Goal: Check status

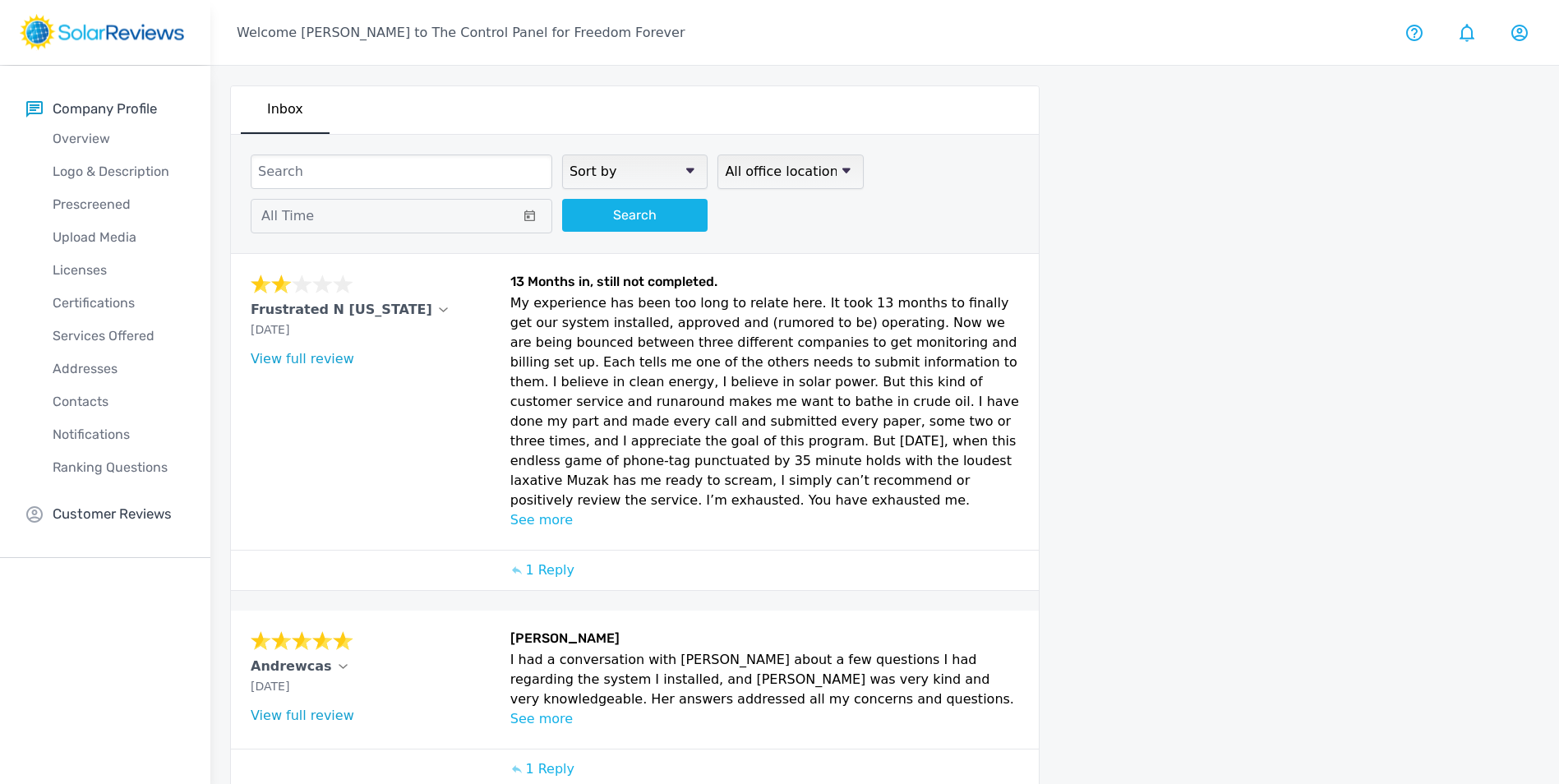
scroll to position [637, 0]
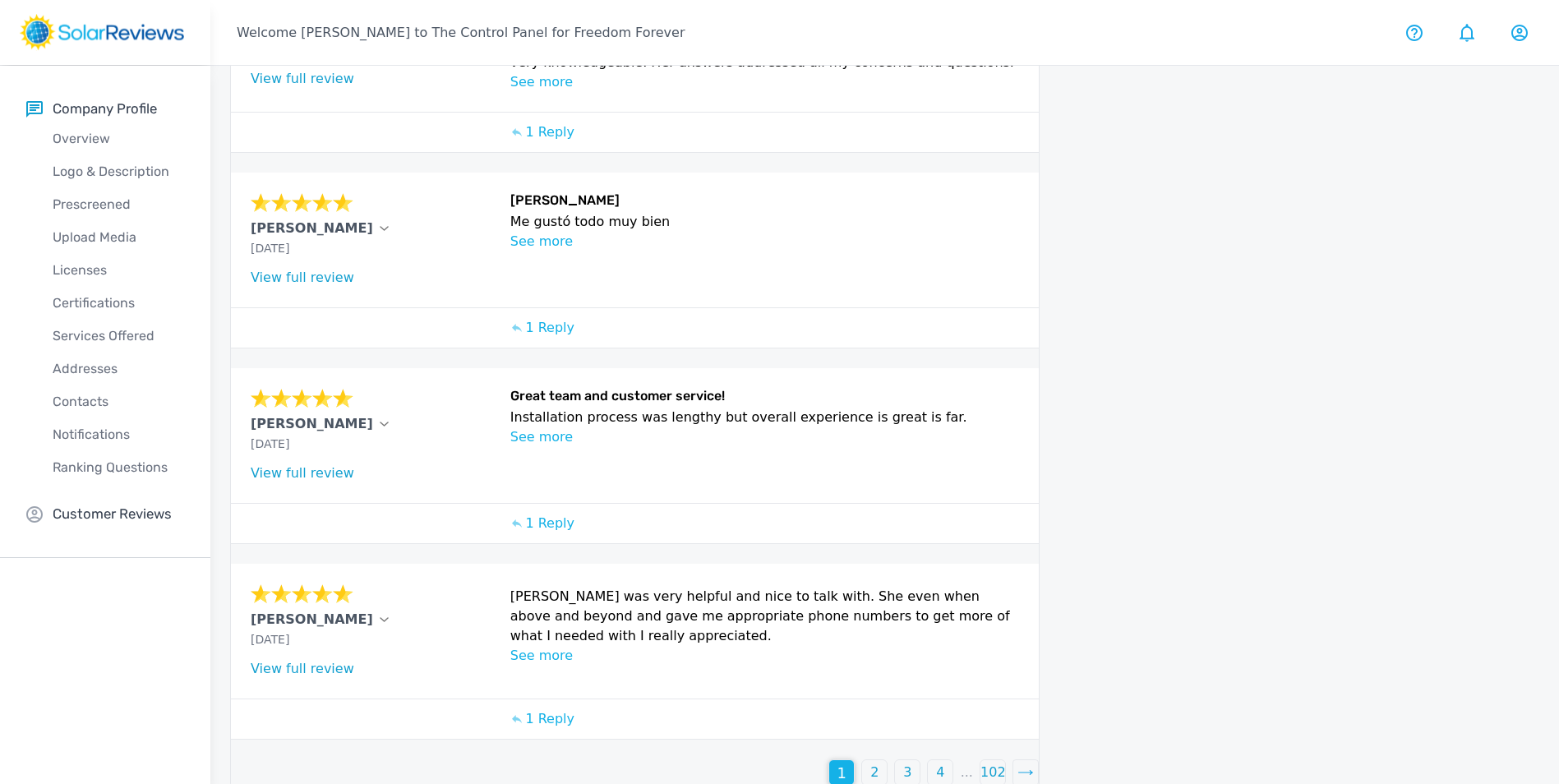
click at [932, 760] on div "4" at bounding box center [940, 772] width 25 height 25
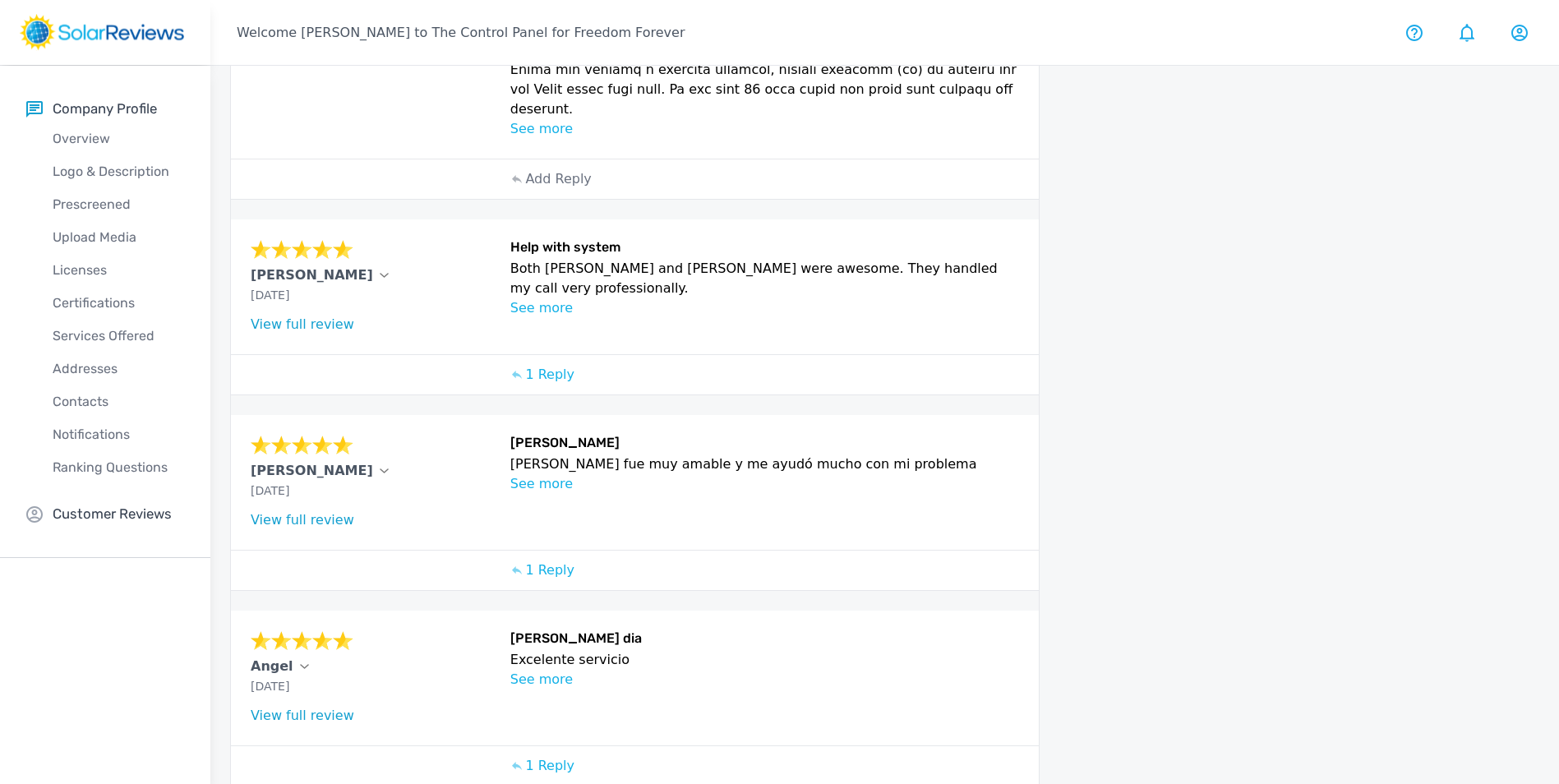
scroll to position [712, 0]
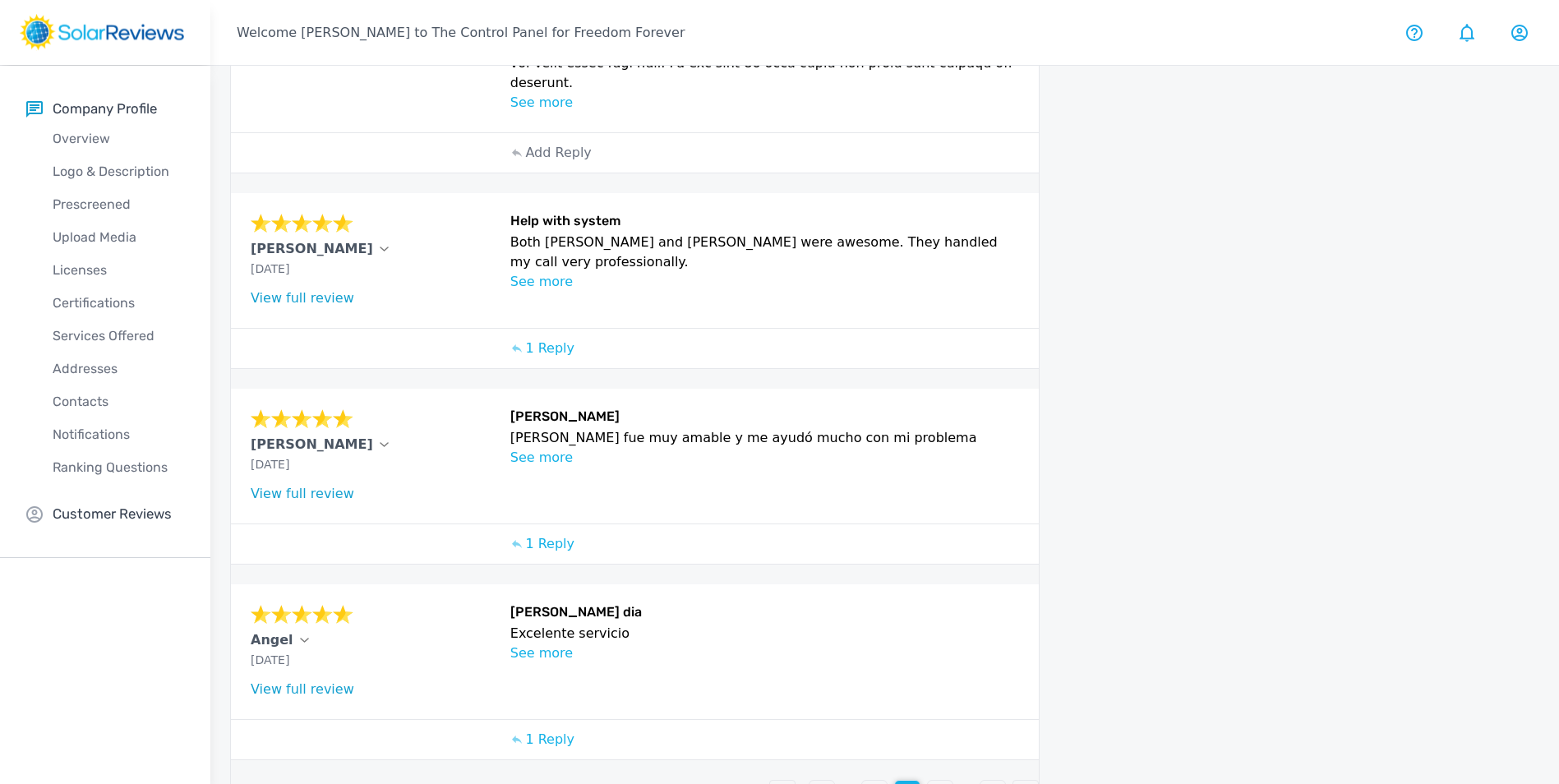
click at [943, 783] on p "5" at bounding box center [940, 793] width 9 height 20
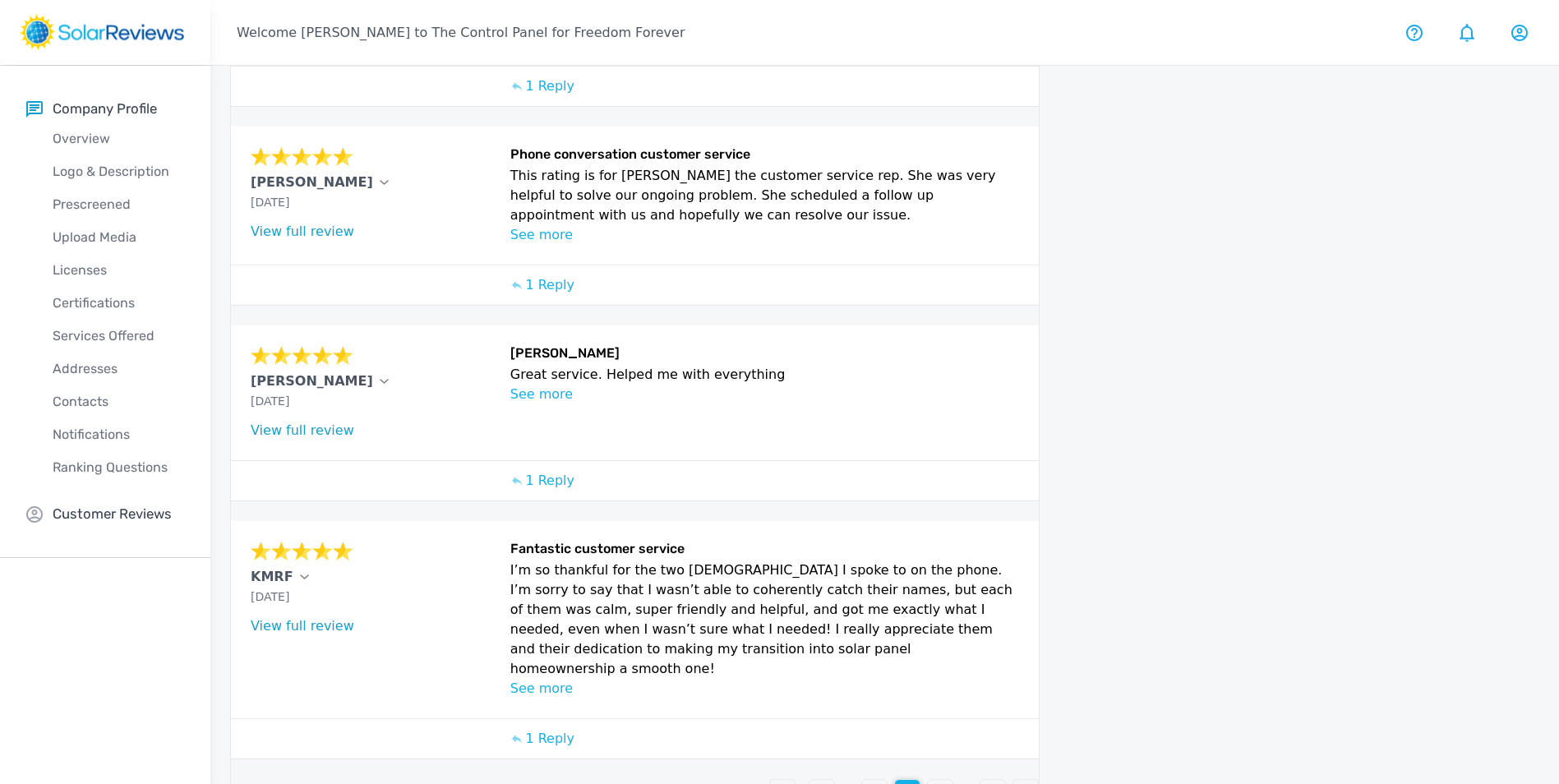
click at [943, 782] on p "6" at bounding box center [940, 792] width 9 height 20
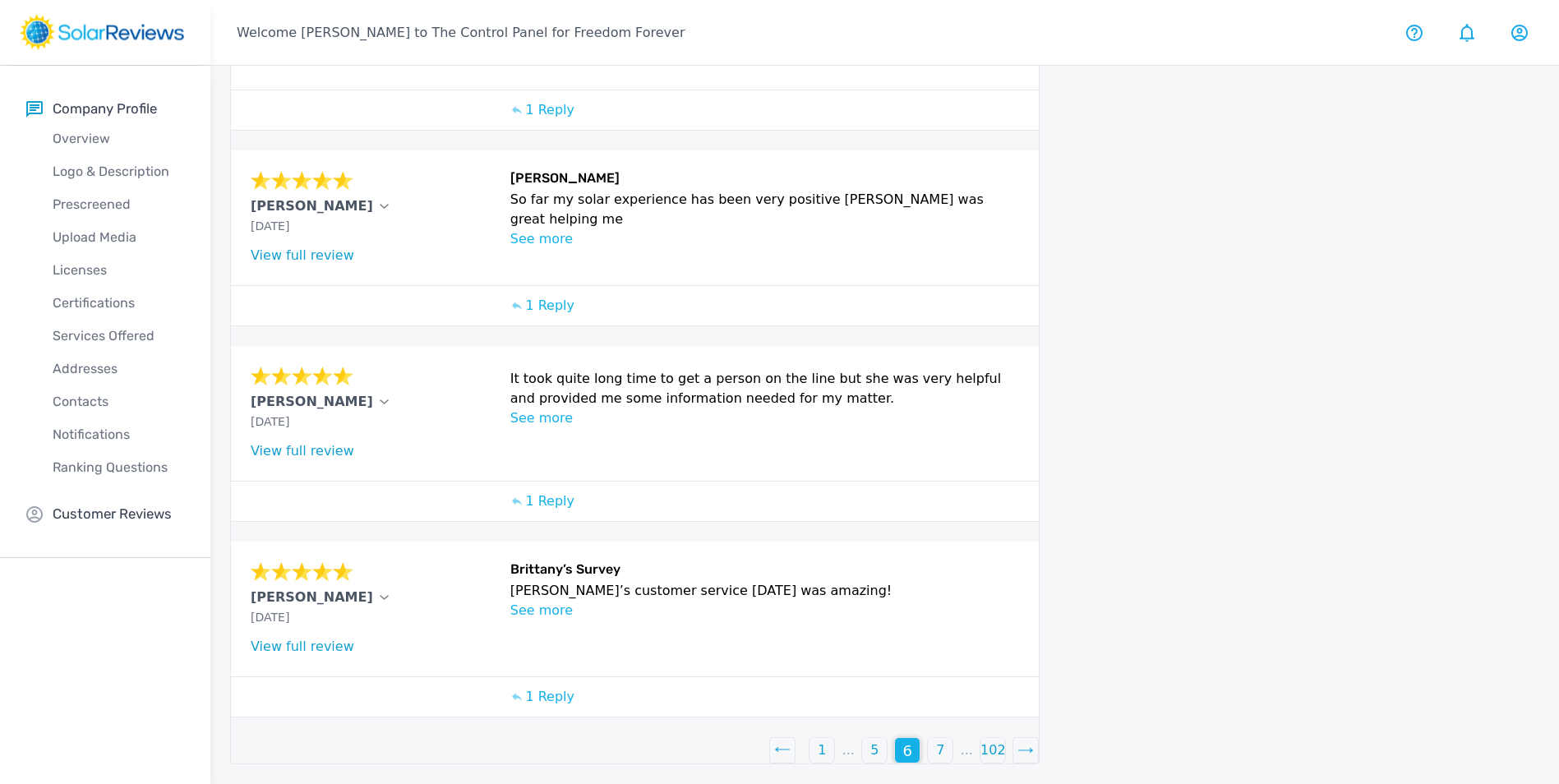
scroll to position [490, 0]
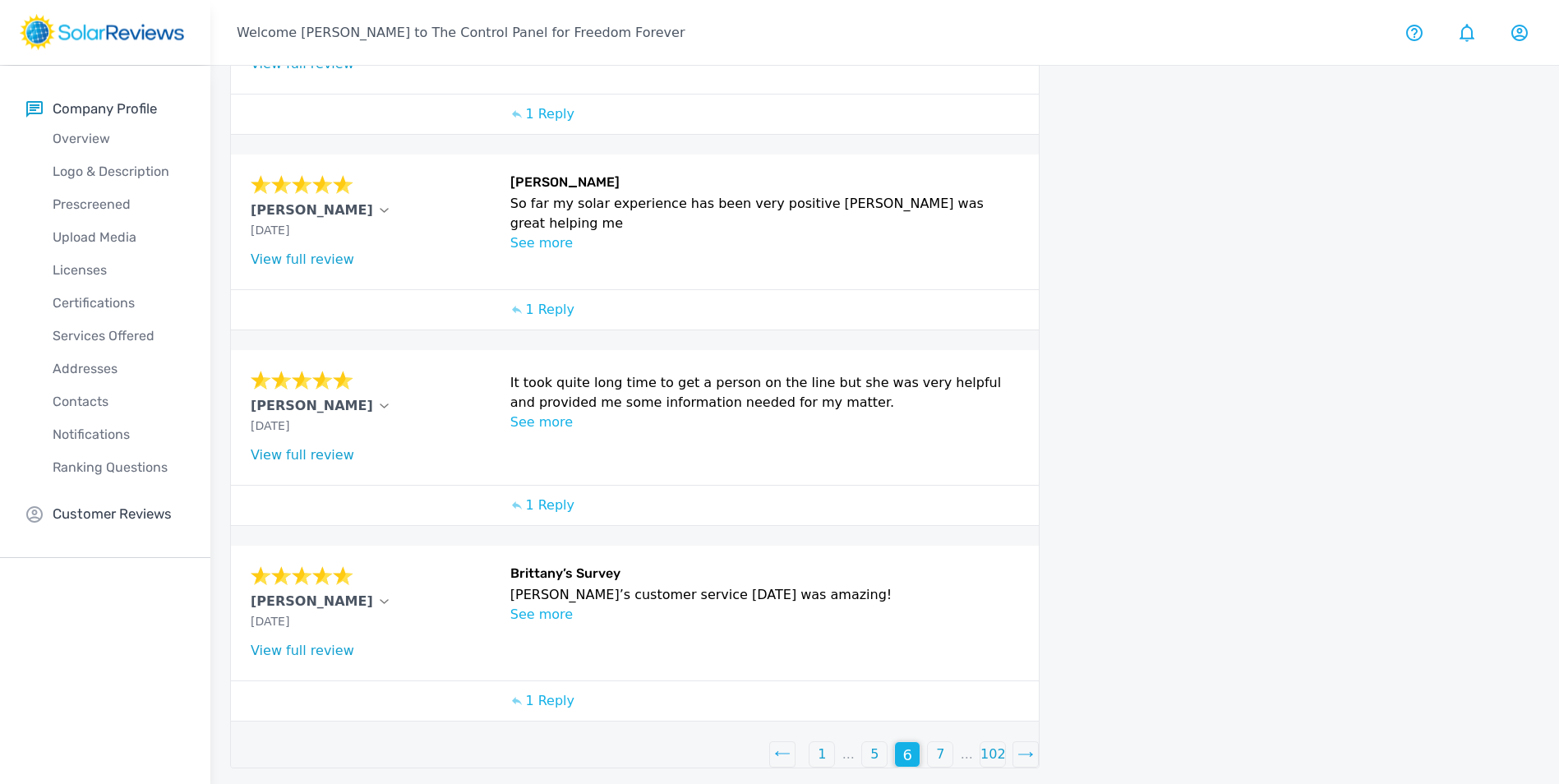
click at [944, 751] on div "7" at bounding box center [940, 754] width 25 height 25
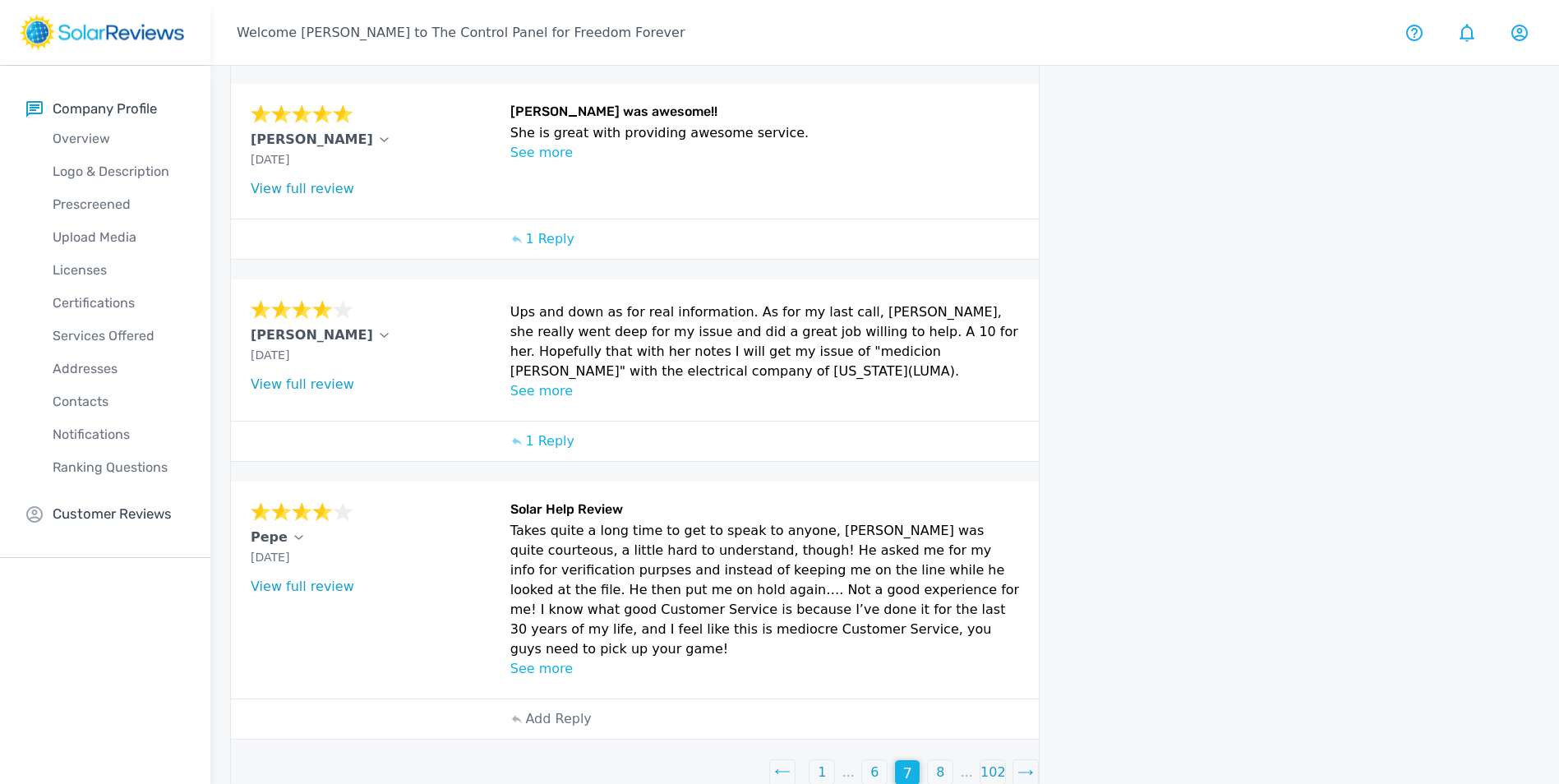
click at [949, 760] on div "8" at bounding box center [940, 772] width 25 height 25
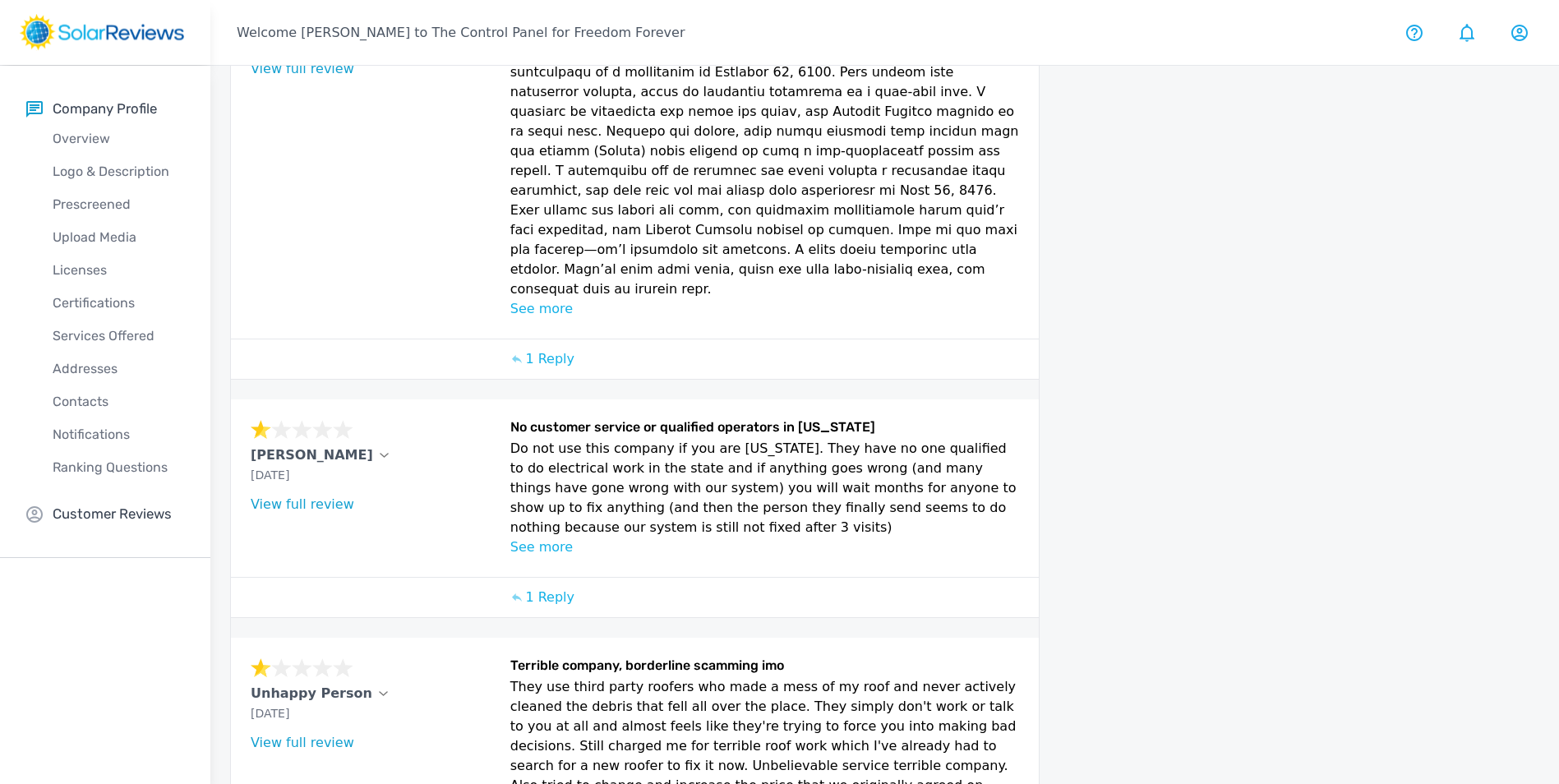
scroll to position [1142, 0]
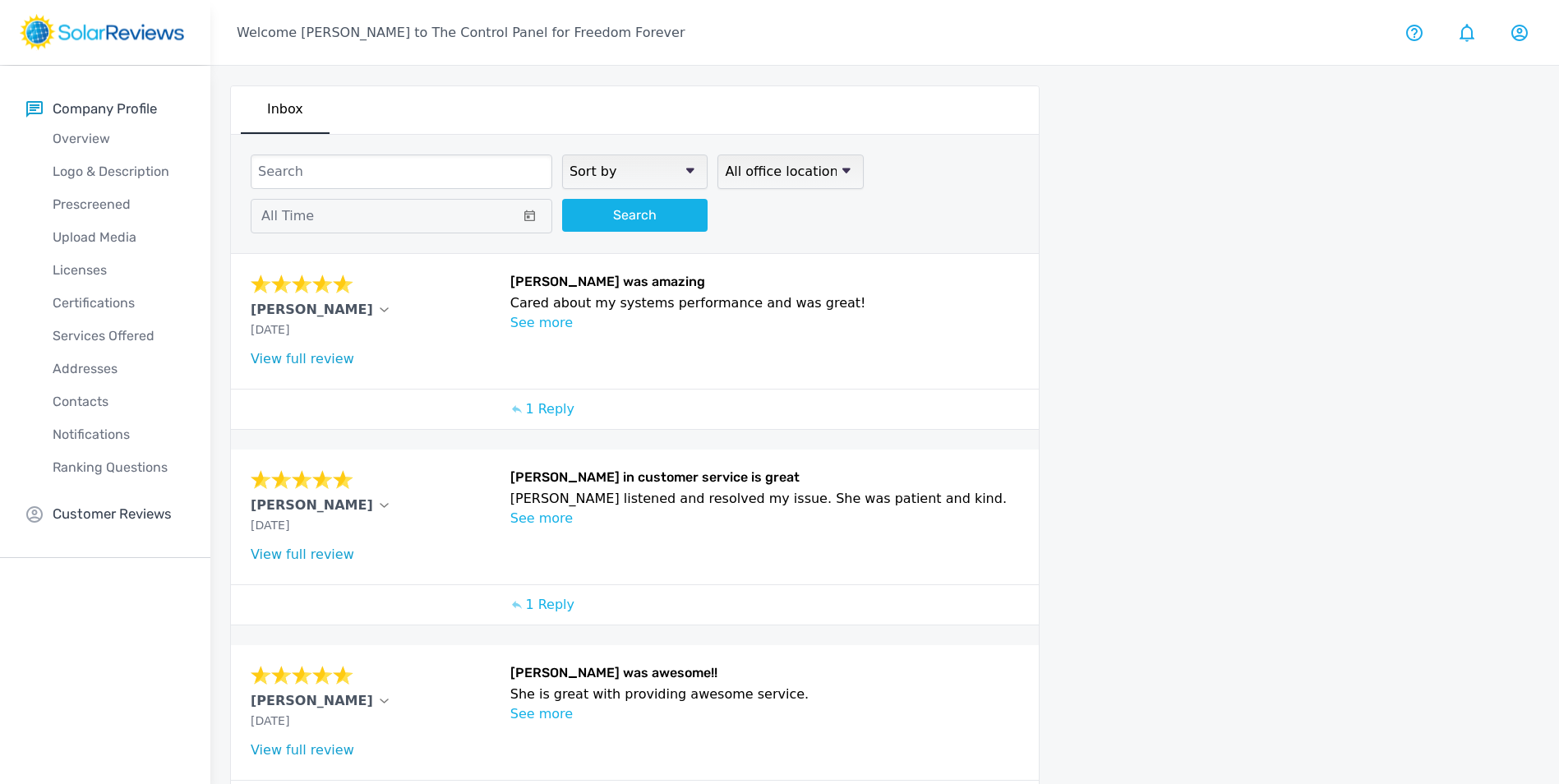
scroll to position [561, 0]
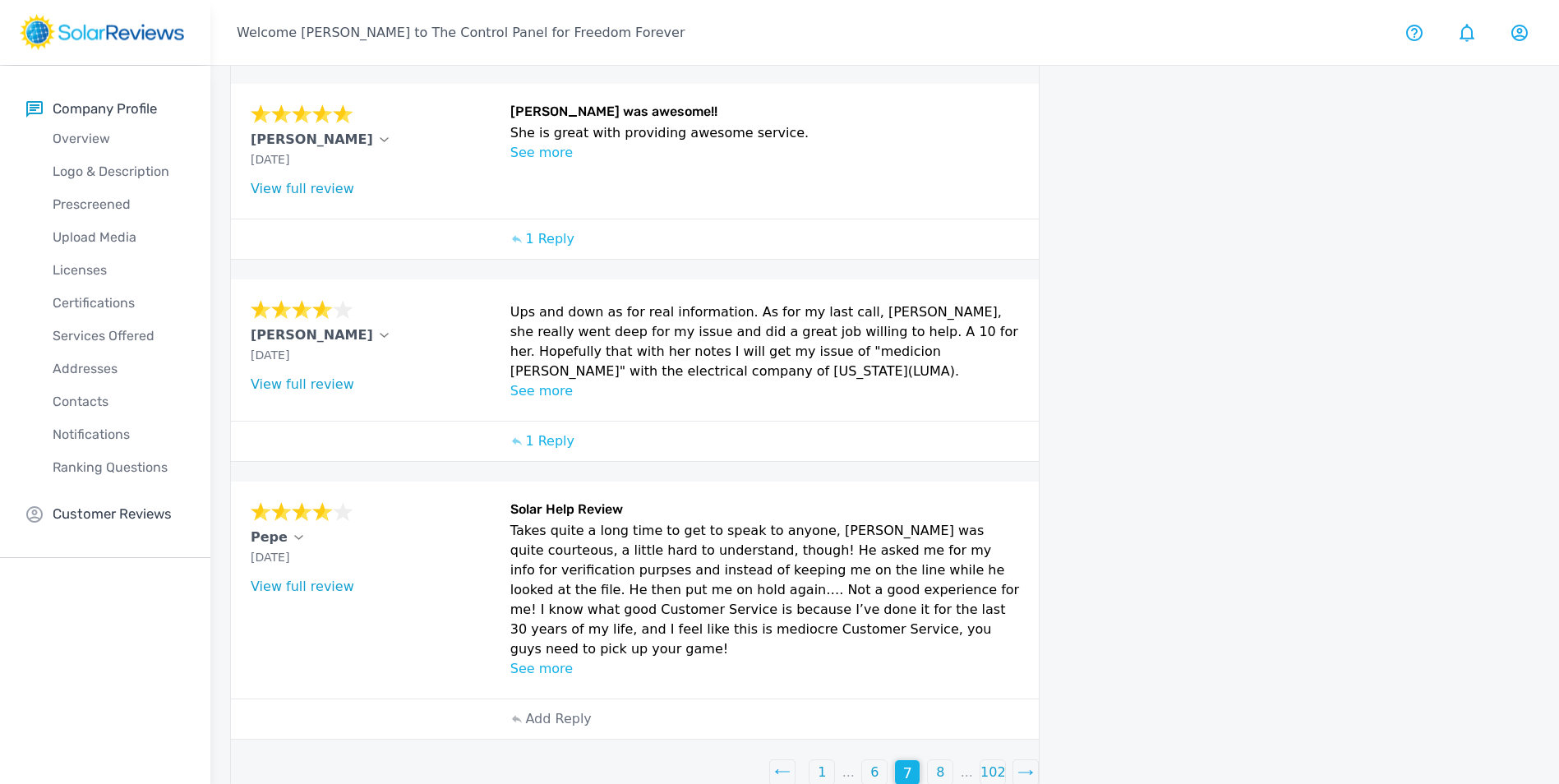
click at [883, 760] on div "6" at bounding box center [874, 772] width 25 height 25
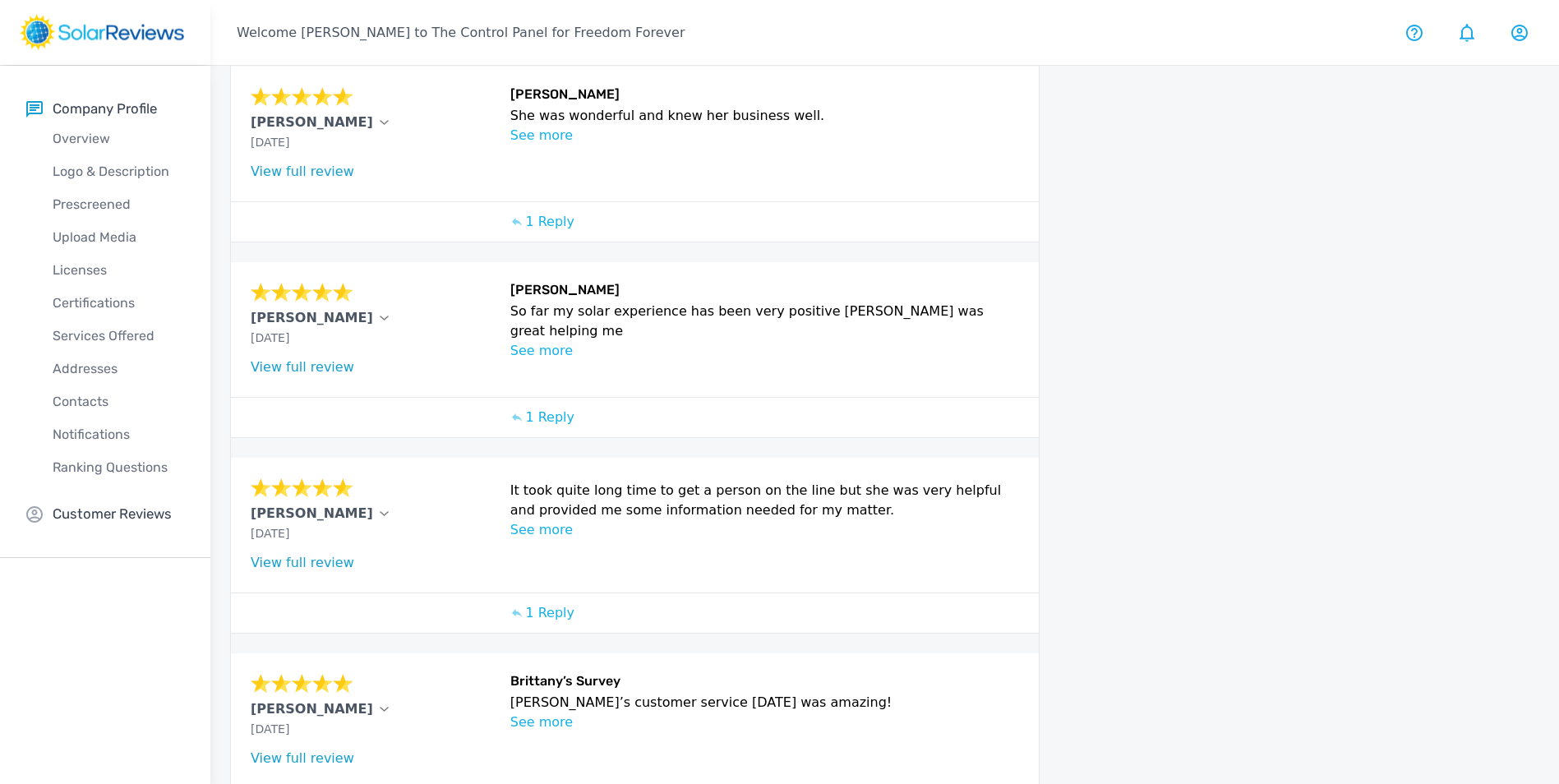
scroll to position [490, 0]
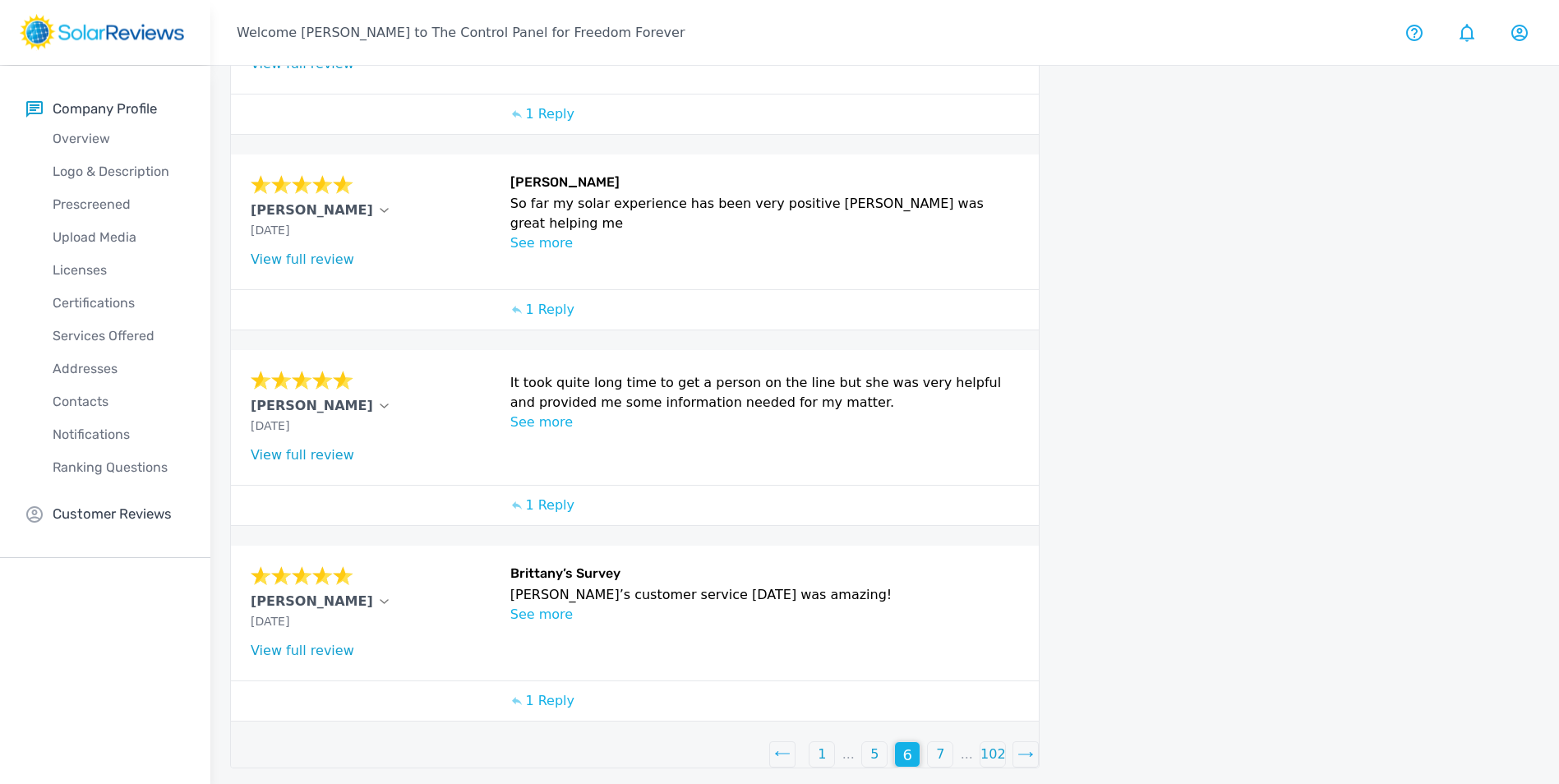
click at [864, 746] on div "5" at bounding box center [874, 754] width 25 height 25
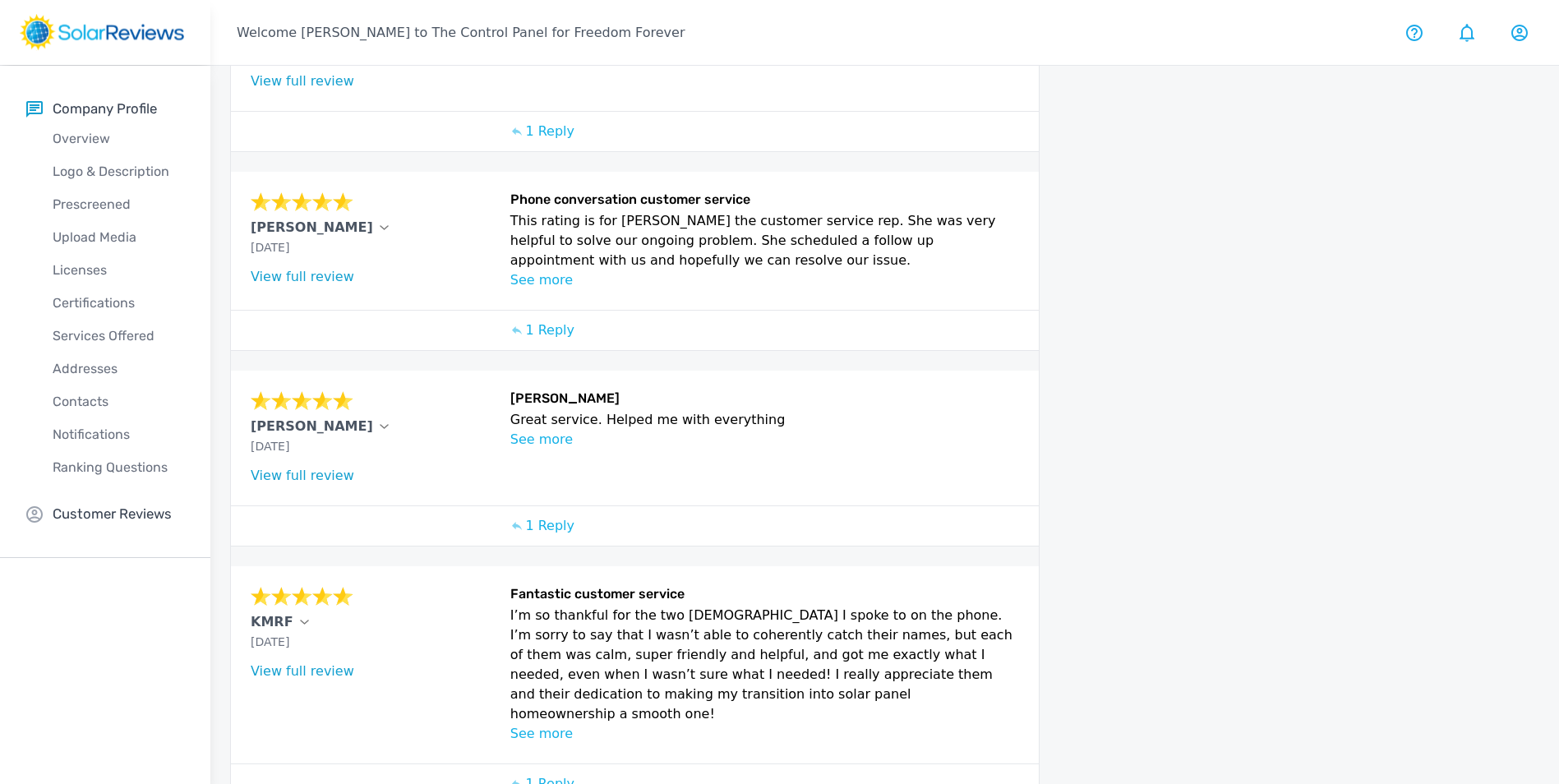
scroll to position [538, 0]
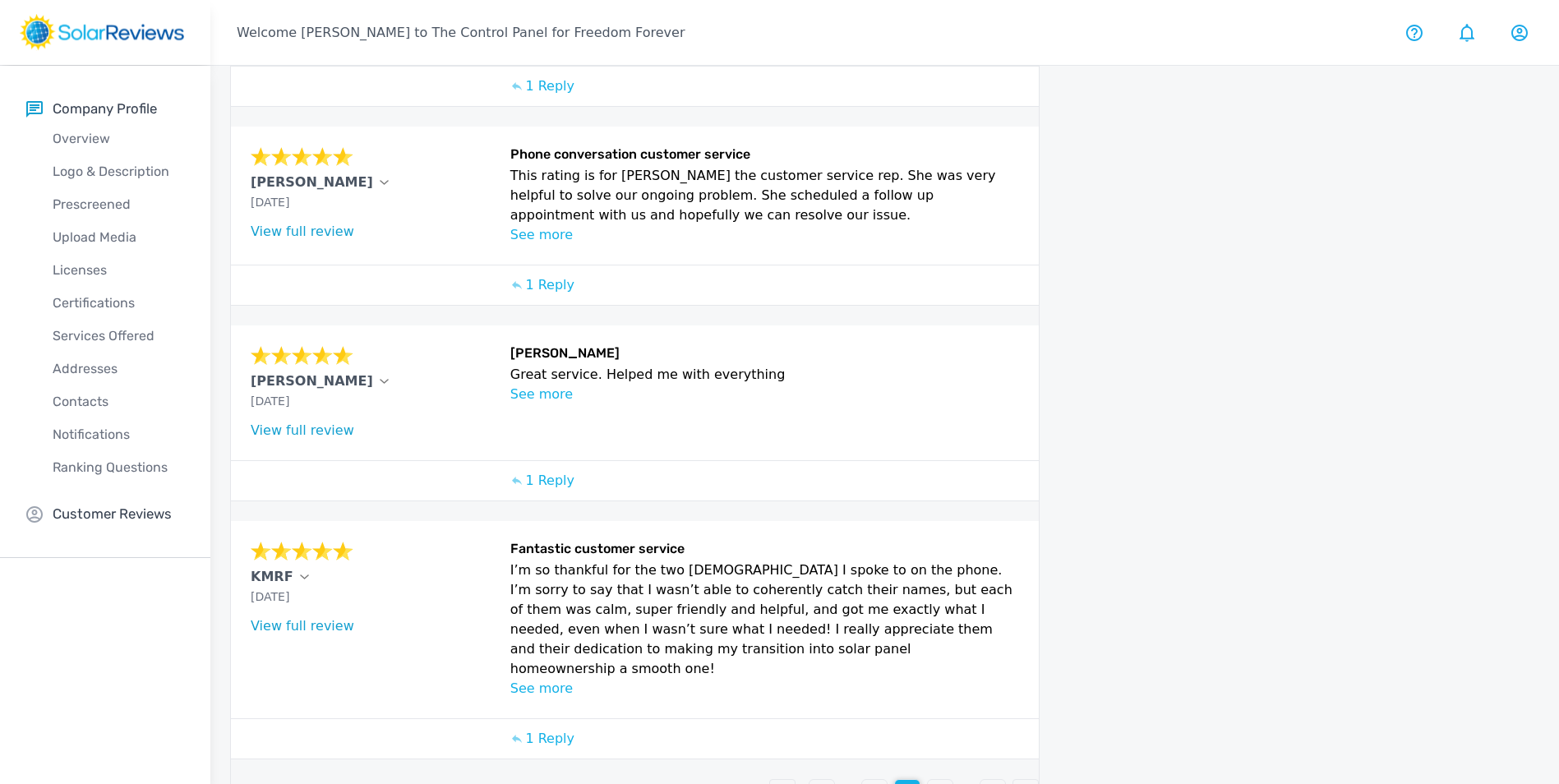
click at [878, 782] on p "4" at bounding box center [874, 792] width 9 height 20
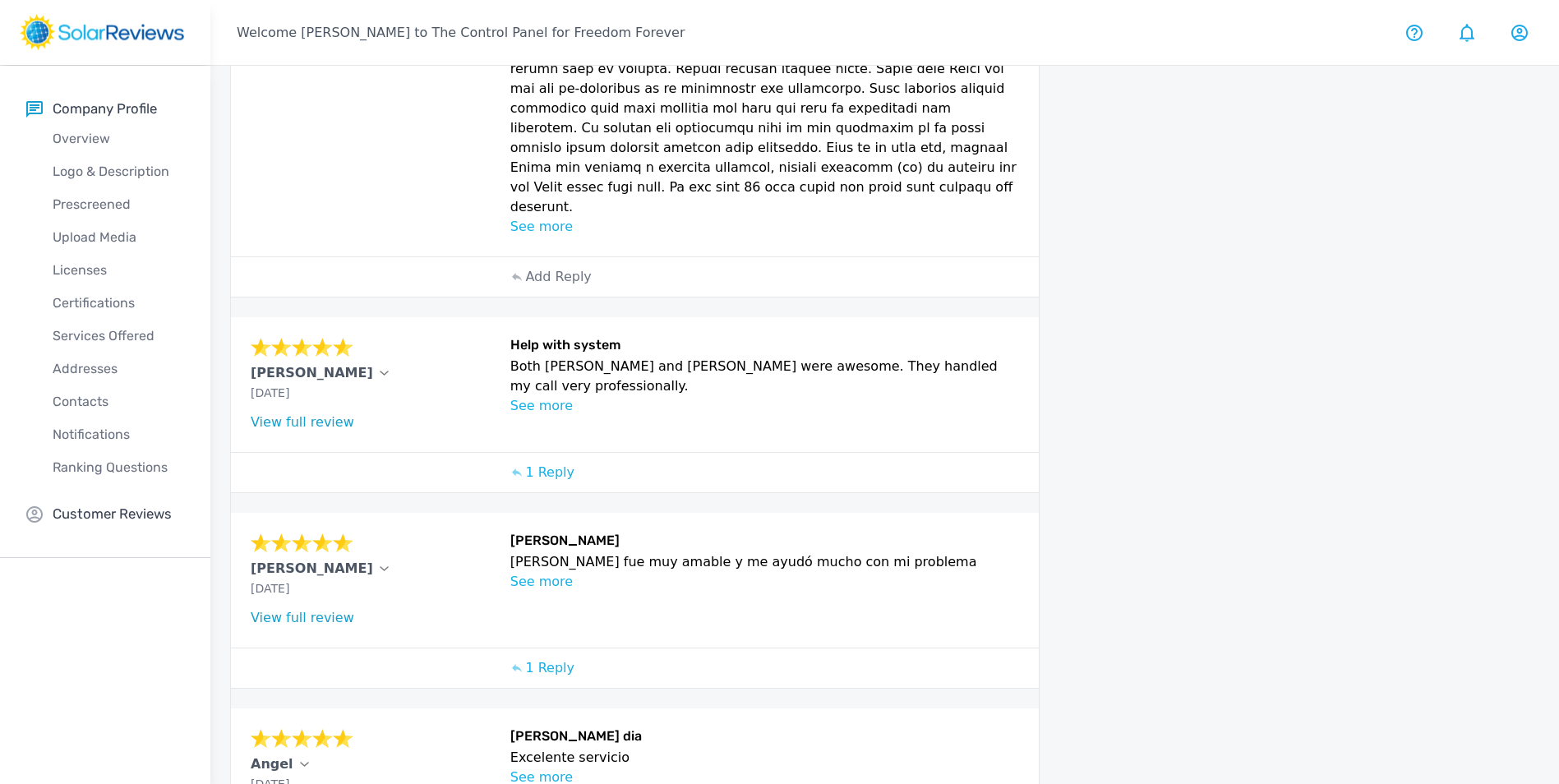
scroll to position [712, 0]
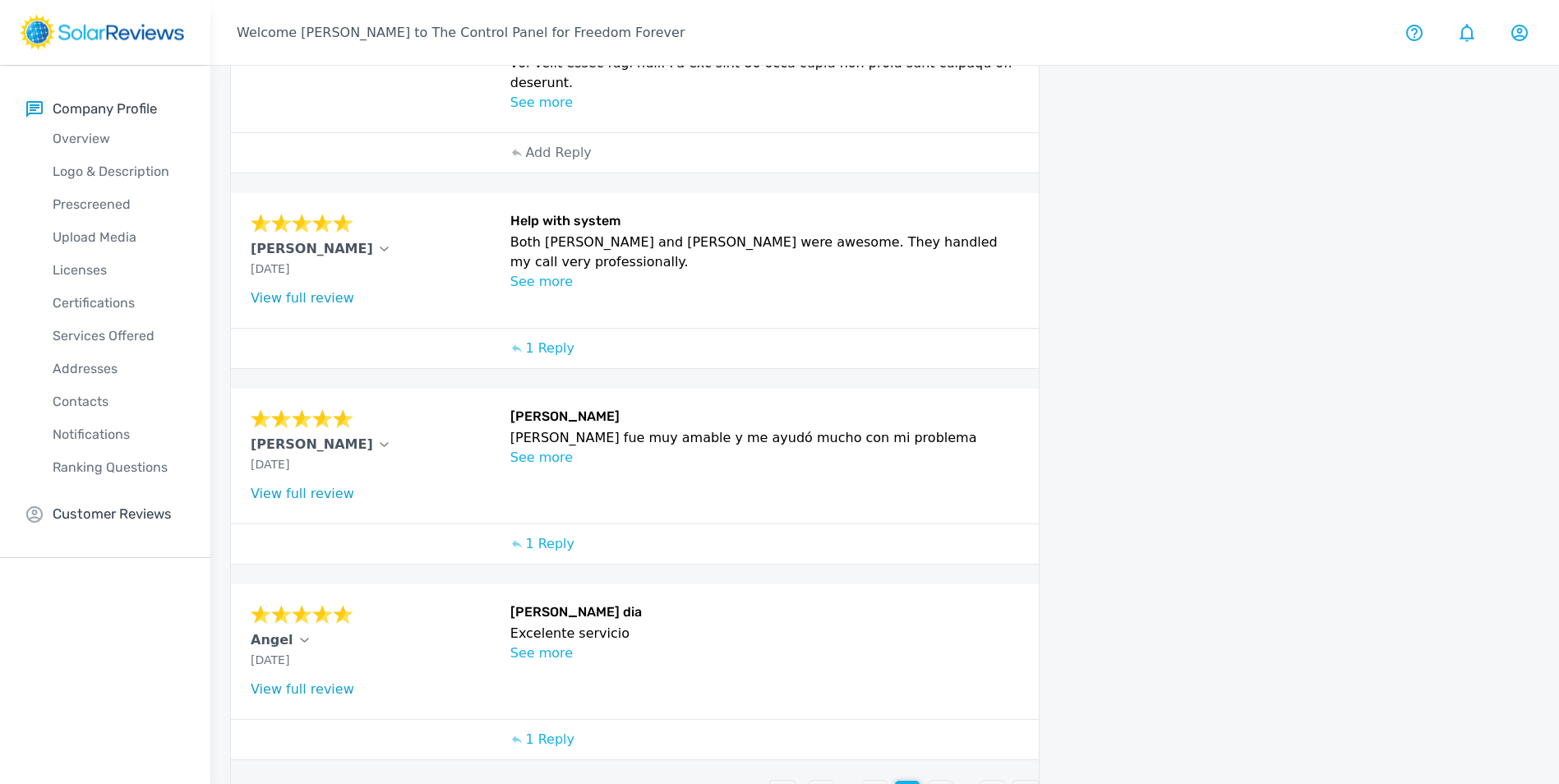
click at [880, 781] on div "3" at bounding box center [874, 793] width 25 height 25
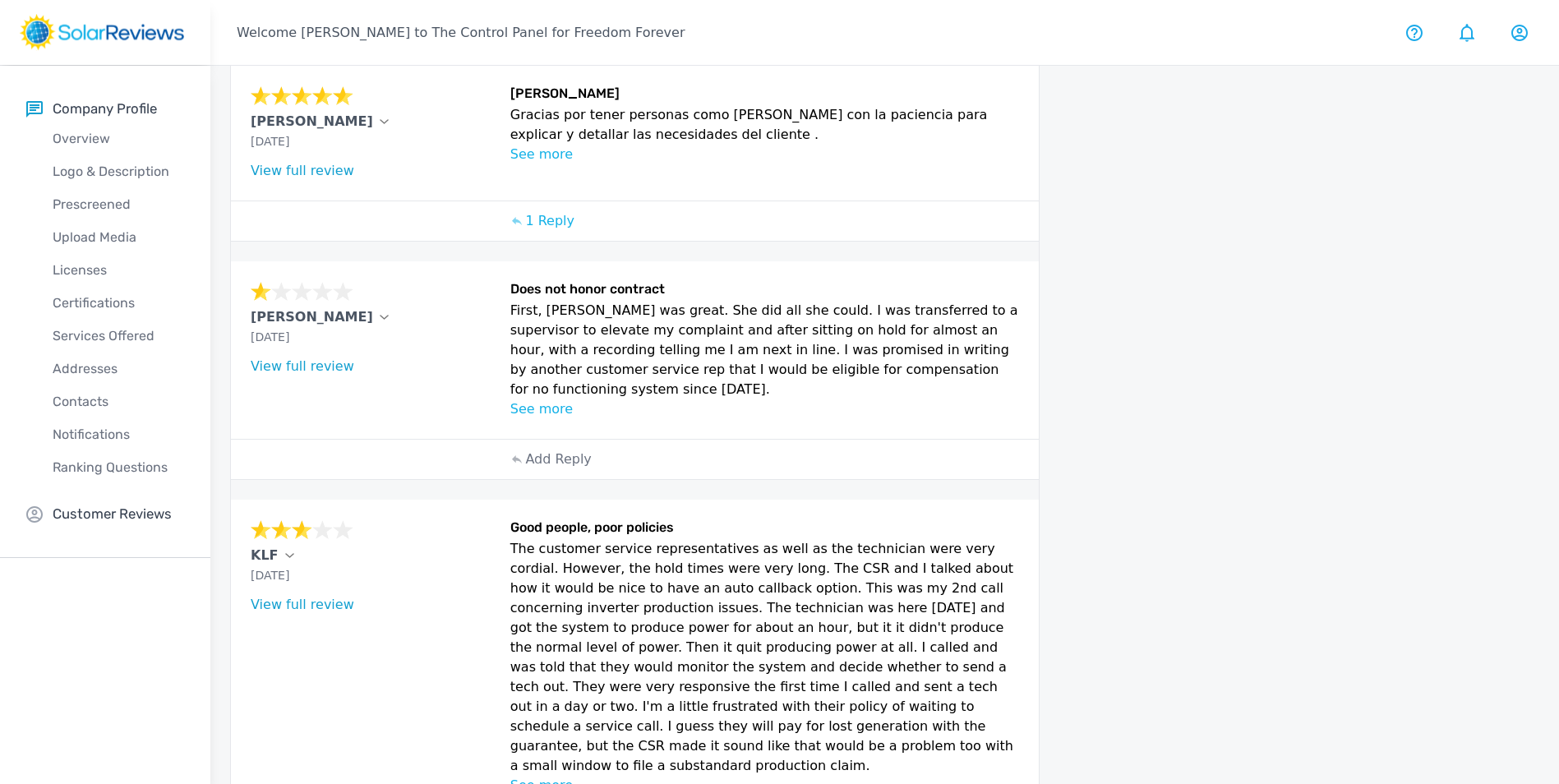
scroll to position [818, 0]
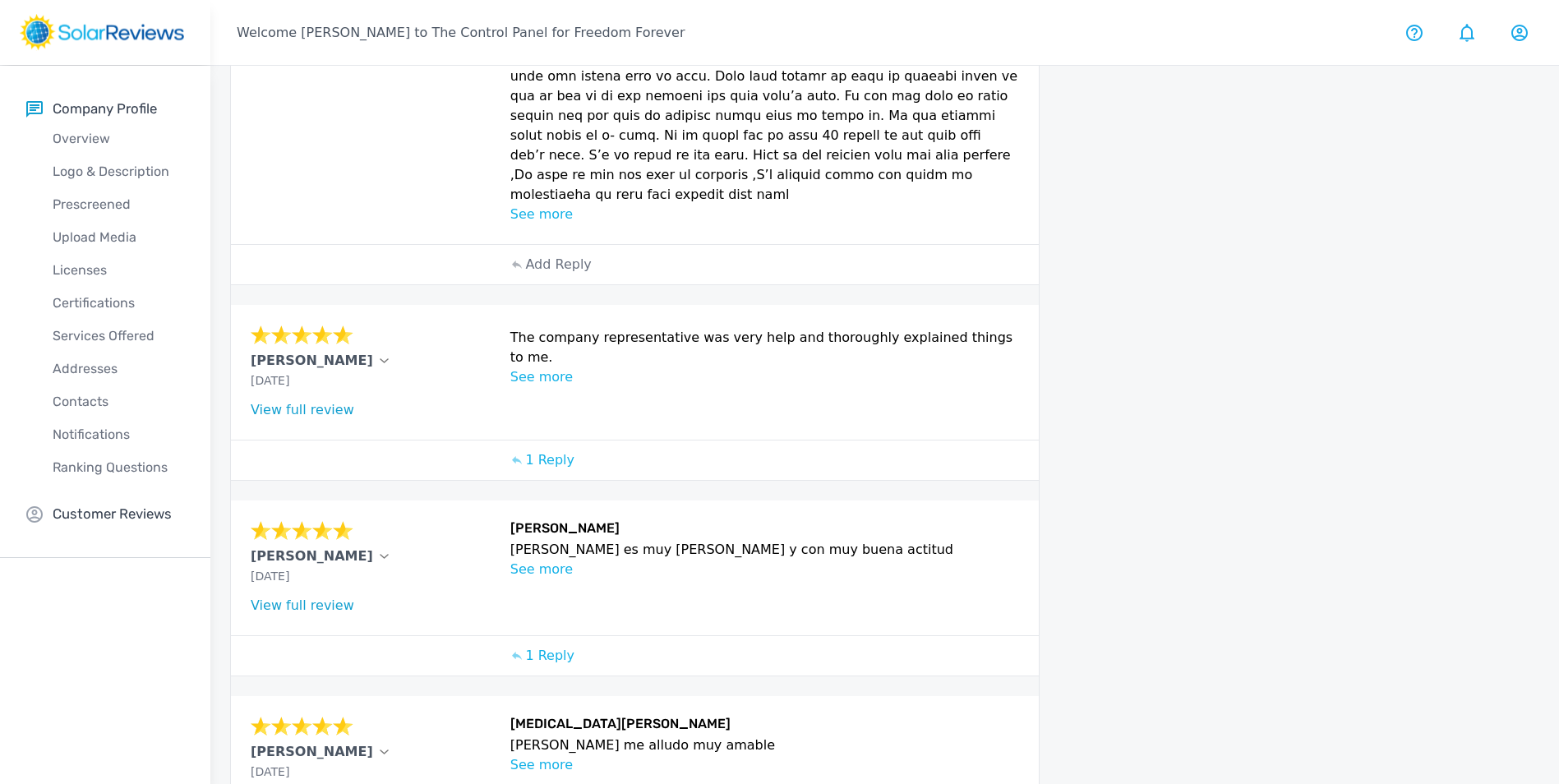
scroll to position [810, 0]
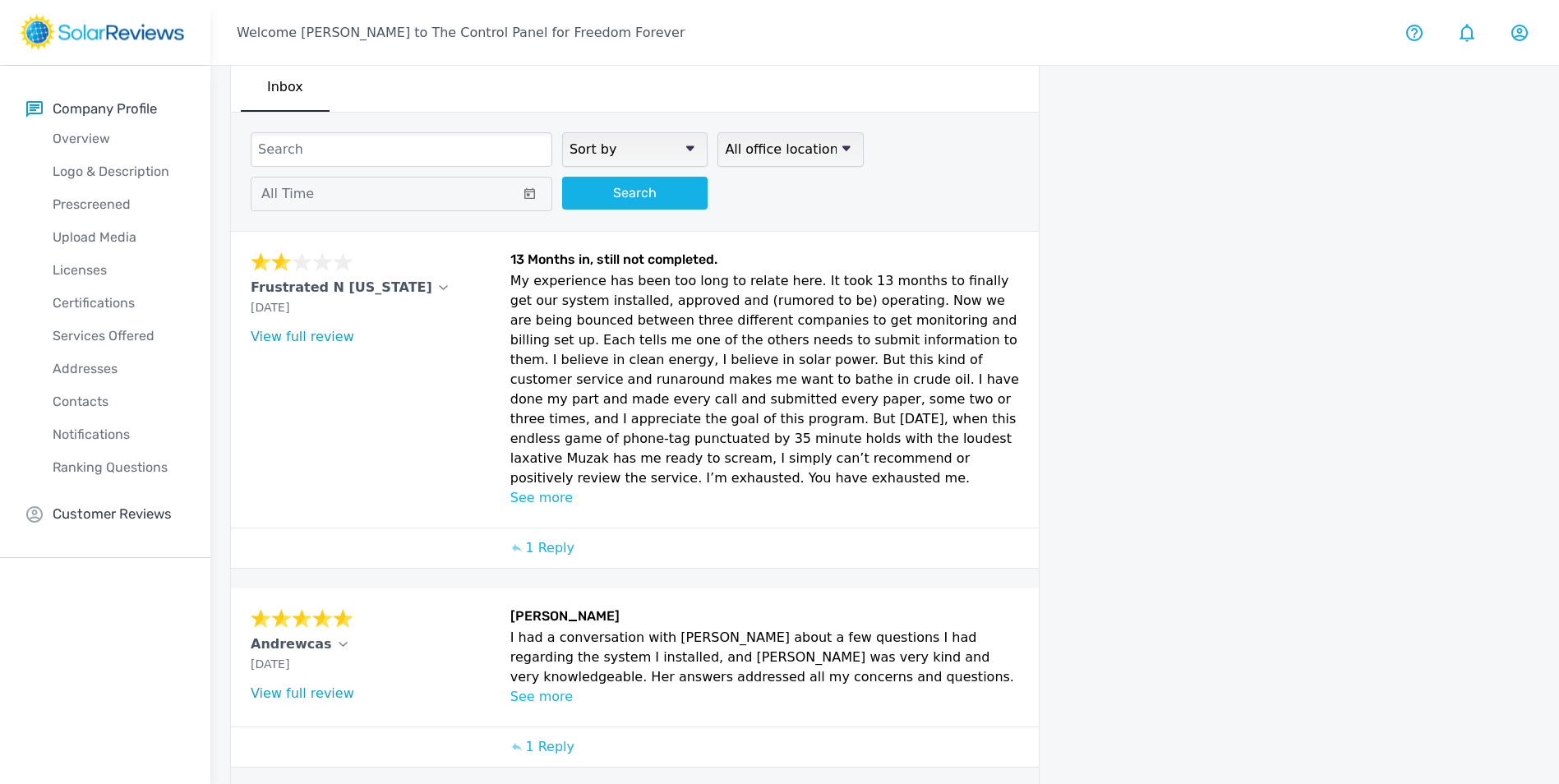
scroll to position [0, 0]
